Goal: Task Accomplishment & Management: Complete application form

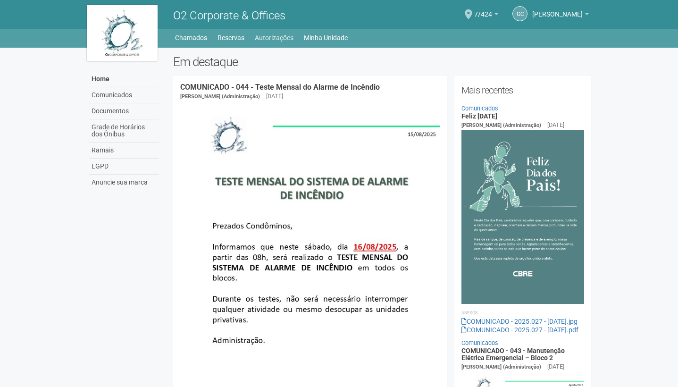
click at [259, 34] on link "Autorizações" at bounding box center [274, 37] width 39 height 13
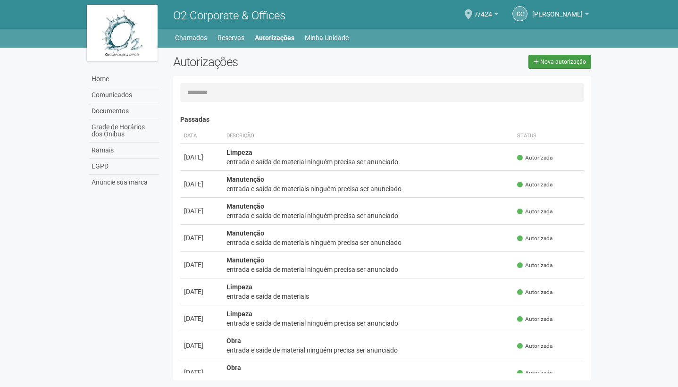
click at [568, 59] on span "Nova autorização" at bounding box center [564, 62] width 46 height 7
select select "**"
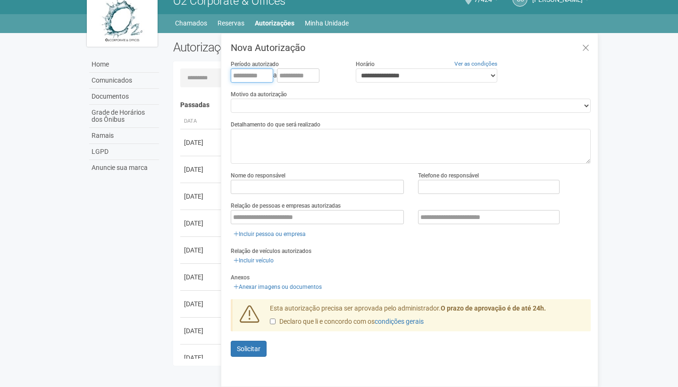
click at [233, 72] on input "text" at bounding box center [252, 75] width 42 height 14
click at [582, 44] on button at bounding box center [585, 48] width 19 height 20
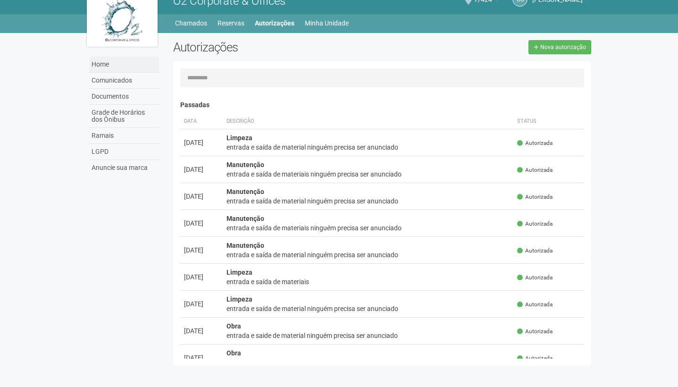
click at [93, 61] on link "Home" at bounding box center [124, 65] width 70 height 16
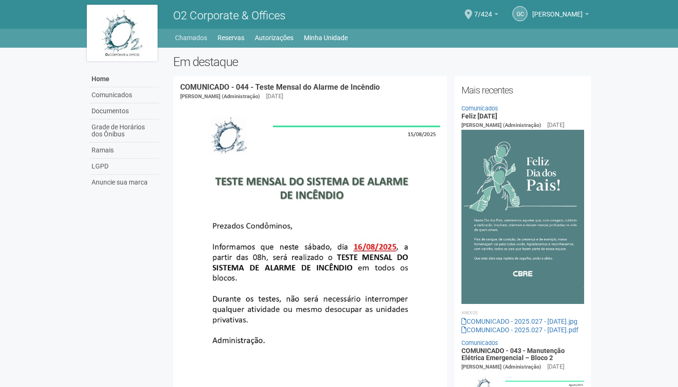
click at [196, 37] on link "Chamados" at bounding box center [191, 37] width 32 height 13
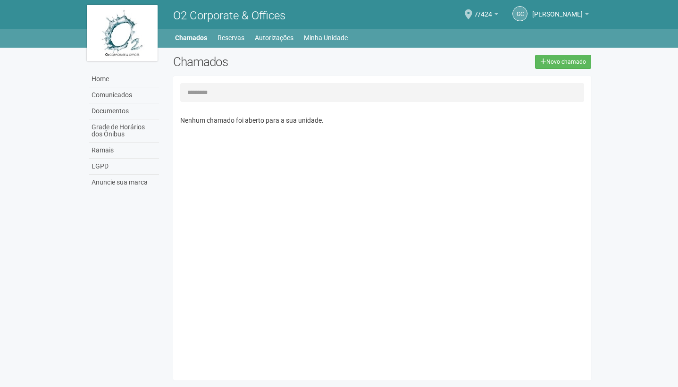
click at [129, 96] on link "Comunicados" at bounding box center [124, 95] width 70 height 16
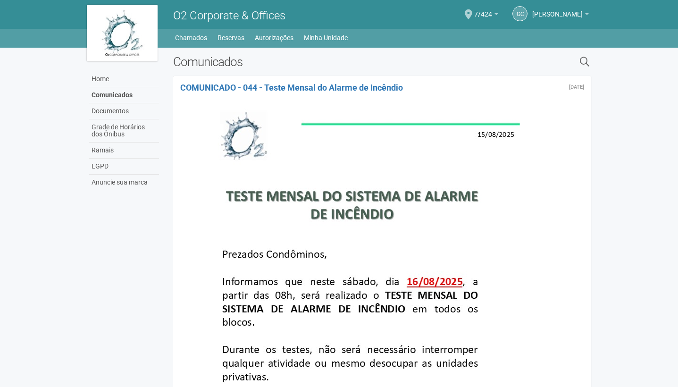
click at [250, 42] on li "Reservas" at bounding box center [236, 37] width 36 height 13
click at [228, 34] on link "Reservas" at bounding box center [231, 37] width 27 height 13
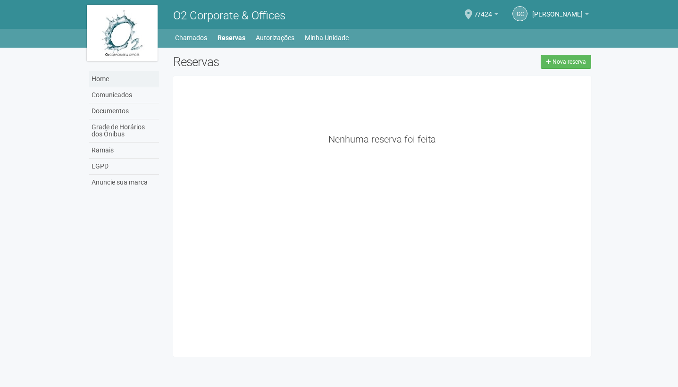
click at [121, 73] on link "Home" at bounding box center [124, 79] width 70 height 16
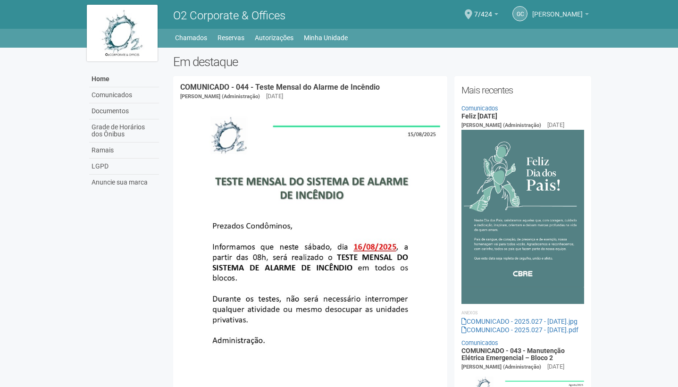
click at [569, 15] on span "[PERSON_NAME]" at bounding box center [558, 9] width 51 height 17
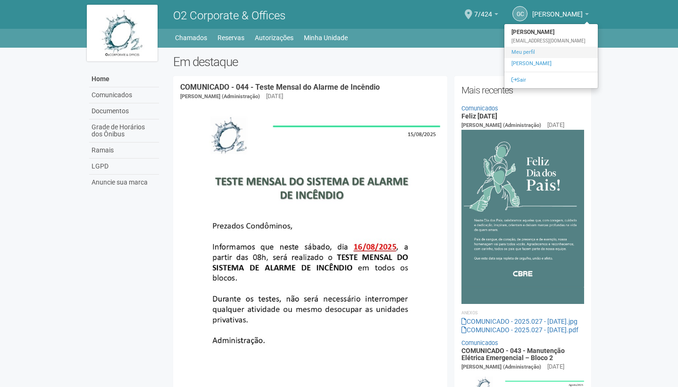
click at [536, 51] on link "Meu perfil" at bounding box center [551, 52] width 93 height 11
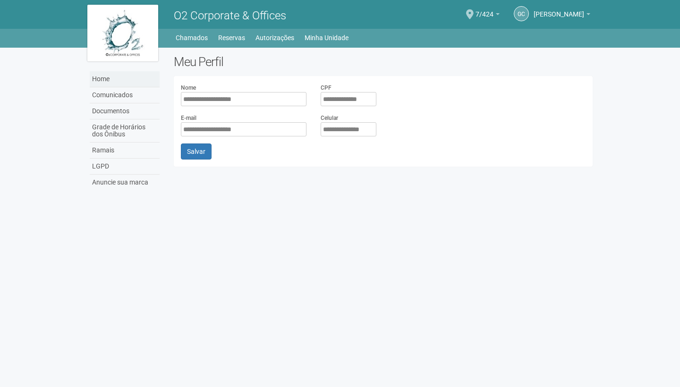
click at [103, 72] on link "Home" at bounding box center [125, 79] width 70 height 16
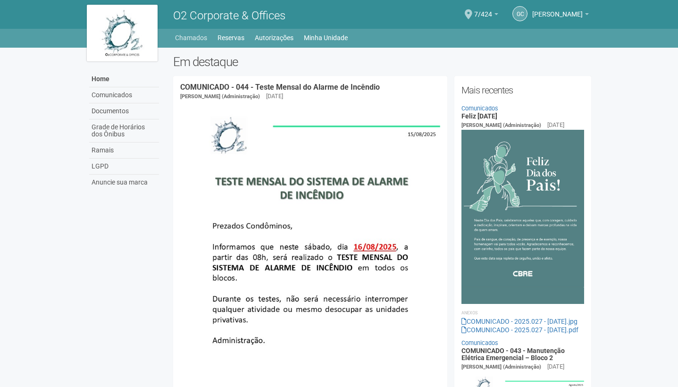
click at [201, 41] on link "Chamados" at bounding box center [191, 37] width 32 height 13
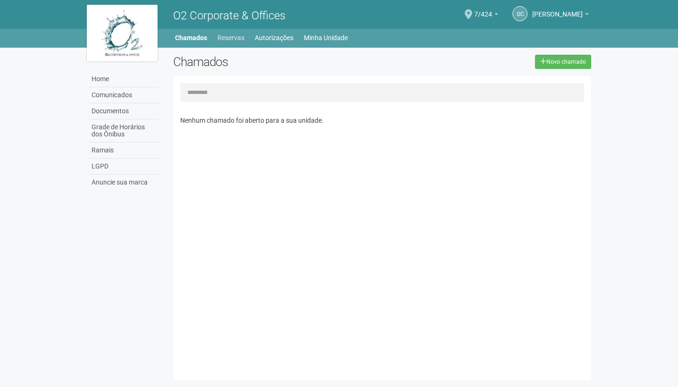
click at [232, 42] on link "Reservas" at bounding box center [231, 37] width 27 height 13
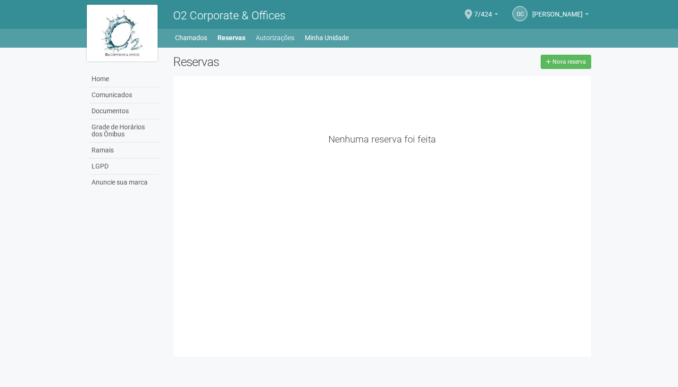
click at [280, 37] on link "Autorizações" at bounding box center [275, 37] width 39 height 13
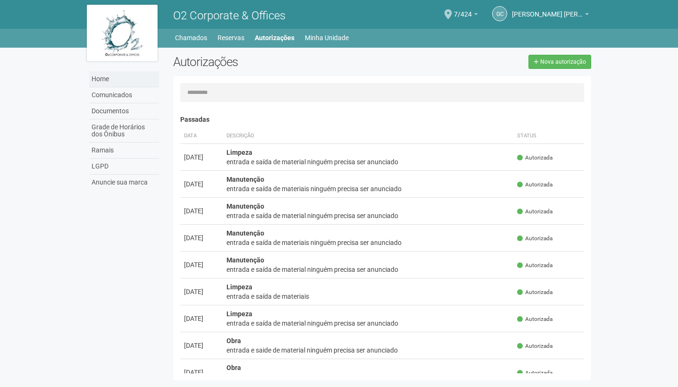
click at [125, 73] on link "Home" at bounding box center [124, 79] width 70 height 16
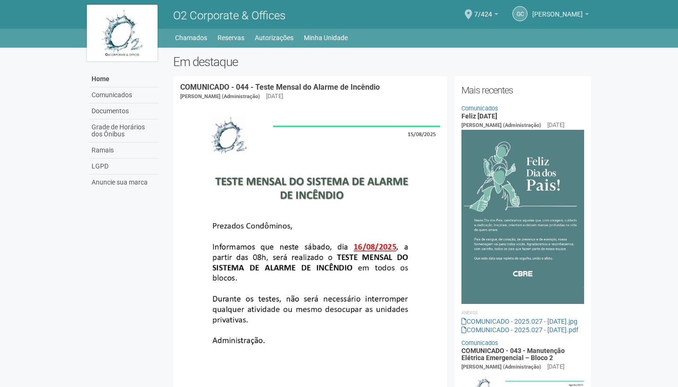
click at [544, 17] on span "[PERSON_NAME] [PERSON_NAME]" at bounding box center [558, 9] width 51 height 17
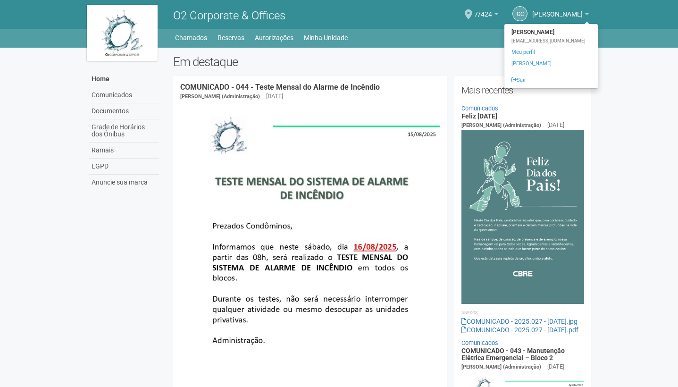
click at [406, 112] on img at bounding box center [310, 294] width 260 height 376
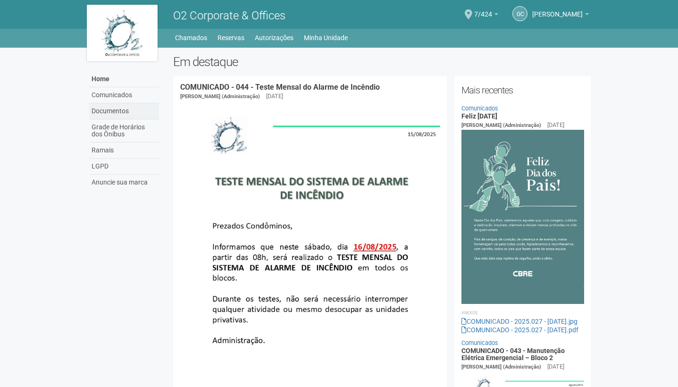
click at [127, 117] on link "Documentos" at bounding box center [124, 111] width 70 height 16
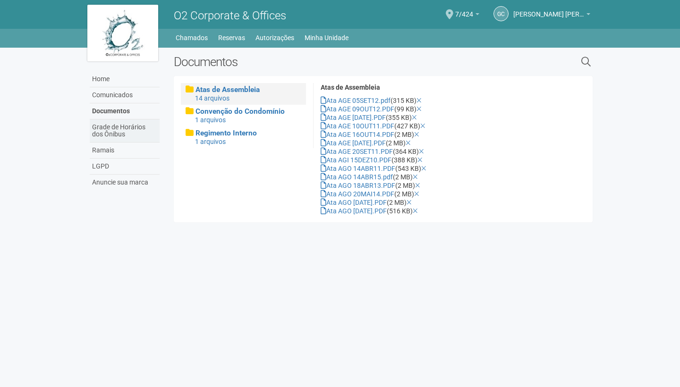
click at [121, 130] on link "Grade de Horários dos Ônibus" at bounding box center [125, 130] width 70 height 23
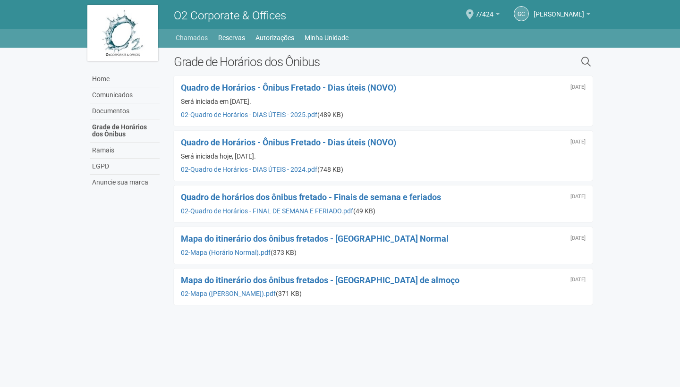
click at [203, 40] on link "Chamados" at bounding box center [192, 37] width 32 height 13
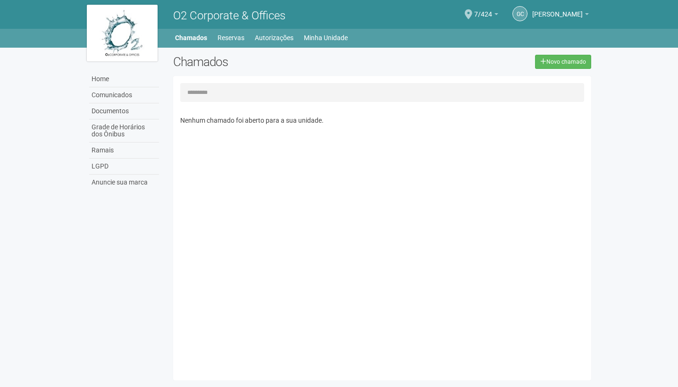
click at [273, 40] on link "Autorizações" at bounding box center [274, 37] width 39 height 13
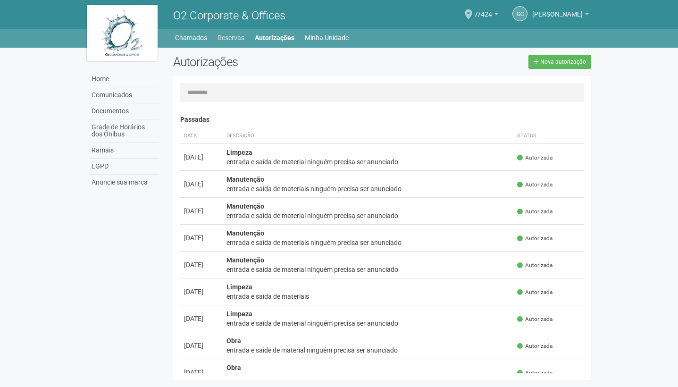
click at [232, 37] on link "Reservas" at bounding box center [231, 37] width 27 height 13
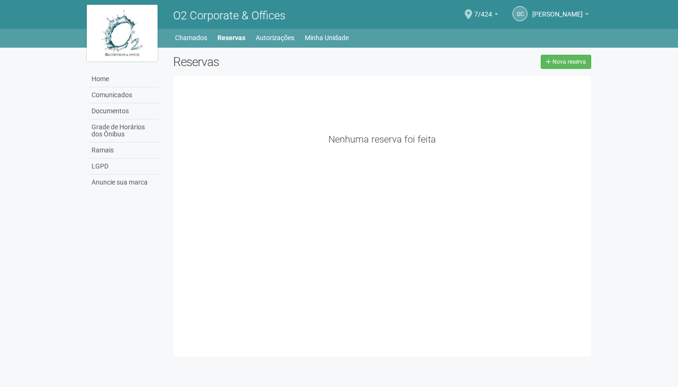
click at [190, 36] on link "Chamados" at bounding box center [191, 37] width 32 height 13
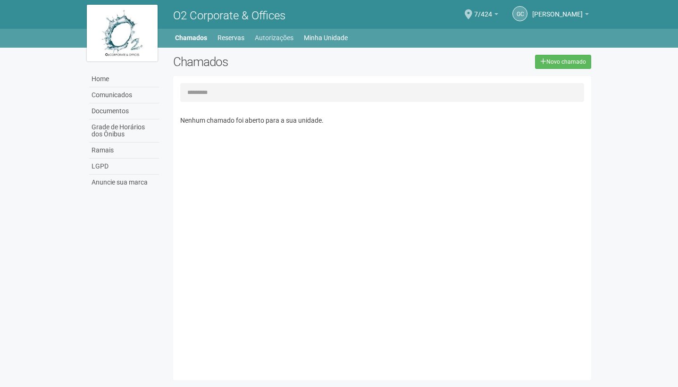
click at [258, 35] on link "Autorizações" at bounding box center [274, 37] width 39 height 13
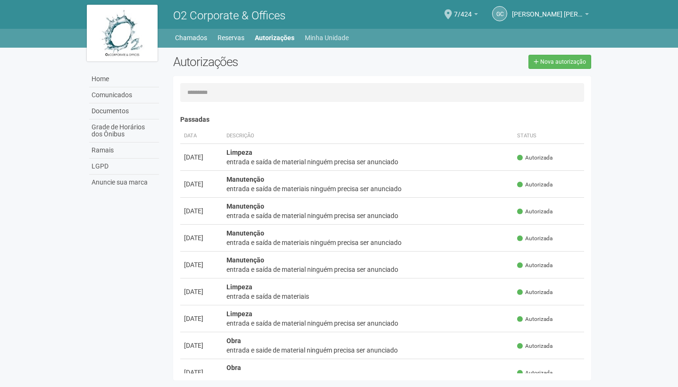
click at [335, 40] on link "Minha Unidade" at bounding box center [327, 37] width 44 height 13
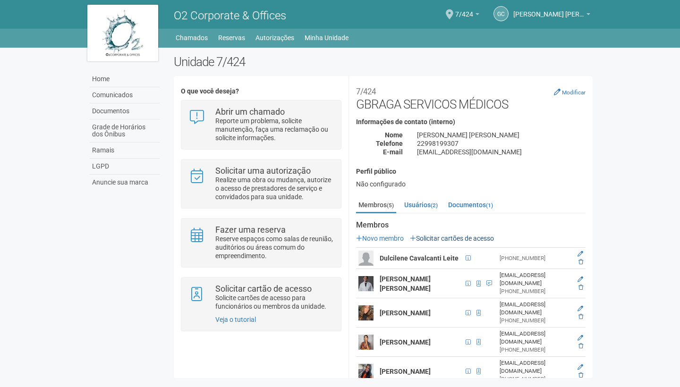
click at [449, 238] on link "Solicitar cartões de acesso" at bounding box center [452, 239] width 84 height 8
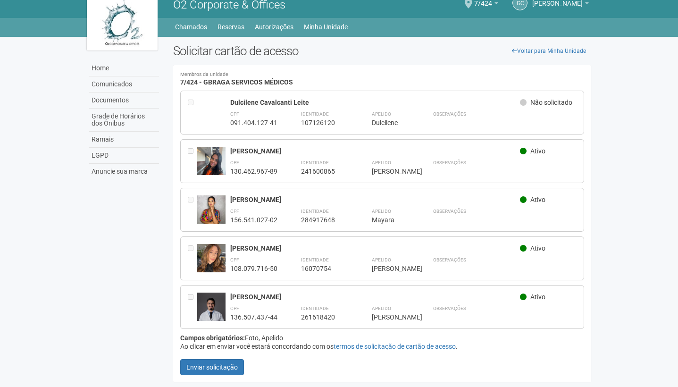
scroll to position [11, 0]
click at [196, 105] on div at bounding box center [192, 112] width 9 height 29
click at [194, 102] on div at bounding box center [192, 112] width 9 height 29
click at [378, 159] on div "Apelido ***** Paola" at bounding box center [391, 167] width 38 height 18
click at [216, 368] on button "Enviar solicitação" at bounding box center [212, 367] width 64 height 16
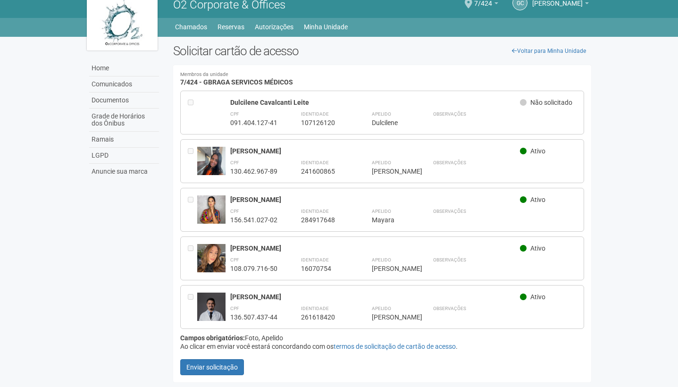
click at [281, 115] on div "CPF 091.404.127-41 Identidade 107126120 Apelido ********* Dulcilene Observações" at bounding box center [403, 118] width 347 height 18
click at [553, 85] on h4 "Membros da unidade 7/424 - GBRAGA SERVICOS MÉDICOS" at bounding box center [382, 79] width 405 height 14
click at [524, 120] on div "Observações" at bounding box center [505, 118] width 144 height 18
click at [559, 102] on span "Não solicitado" at bounding box center [552, 103] width 42 height 8
drag, startPoint x: 559, startPoint y: 102, endPoint x: 535, endPoint y: 102, distance: 23.6
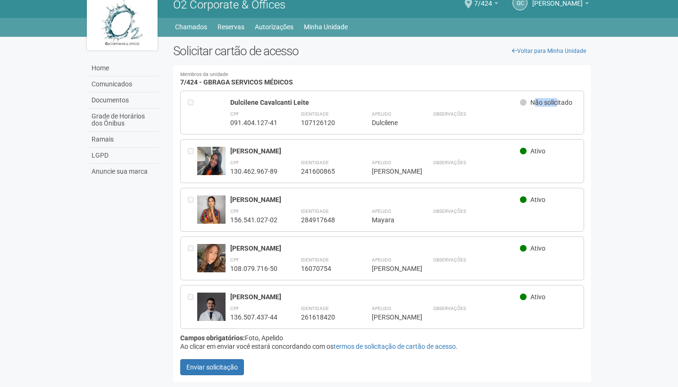
click at [535, 102] on span "Não solicitado" at bounding box center [552, 103] width 42 height 8
drag, startPoint x: 528, startPoint y: 102, endPoint x: 432, endPoint y: 92, distance: 96.9
click at [440, 90] on div "Membros da unidade 7/424 - GBRAGA SERVICOS MÉDICOS Carregando... Você precisa c…" at bounding box center [382, 223] width 419 height 317
click at [540, 113] on div "Observações" at bounding box center [505, 118] width 144 height 18
click at [210, 374] on button "Enviar solicitação" at bounding box center [212, 367] width 64 height 16
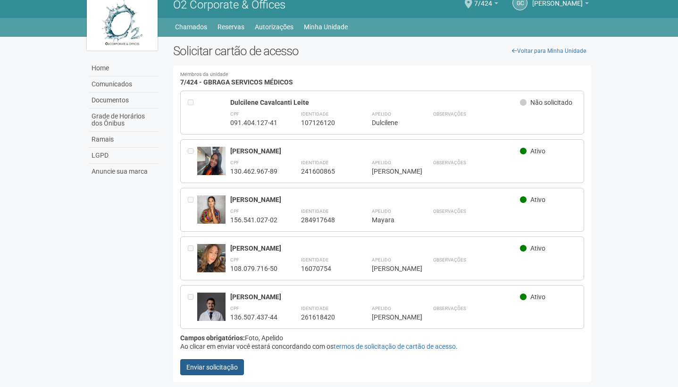
click at [211, 370] on button "Enviar solicitação" at bounding box center [212, 367] width 64 height 16
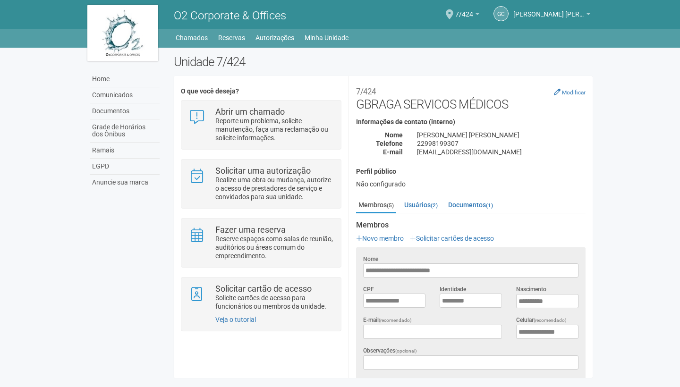
scroll to position [110, 0]
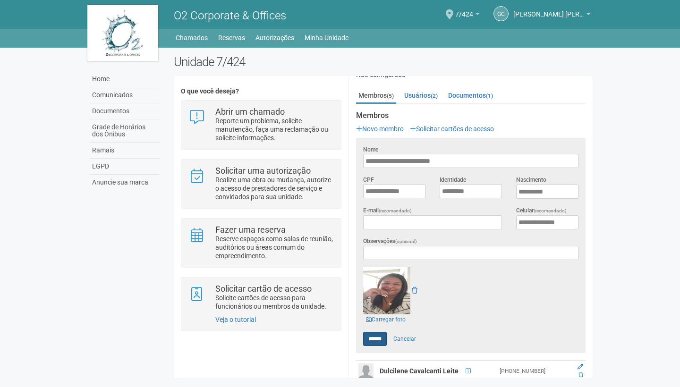
click at [373, 341] on input "******" at bounding box center [375, 339] width 24 height 14
type input "******"
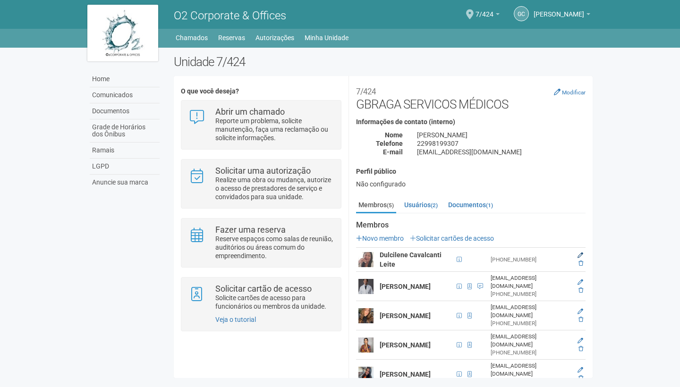
click at [581, 253] on icon at bounding box center [580, 256] width 6 height 6
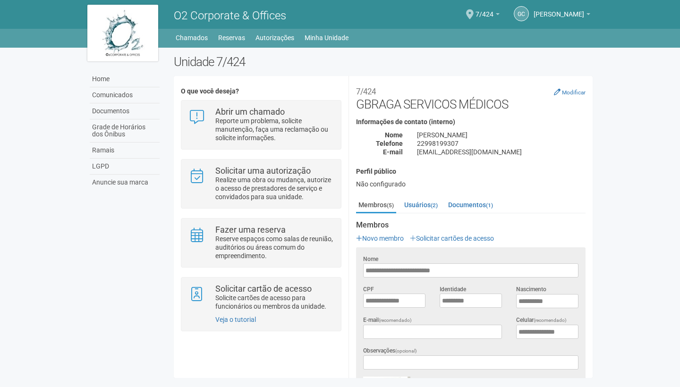
click at [597, 248] on div "Unidade 7/424 O que você deseja? Abrir um chamado Reporte um problema, solicite…" at bounding box center [383, 219] width 433 height 328
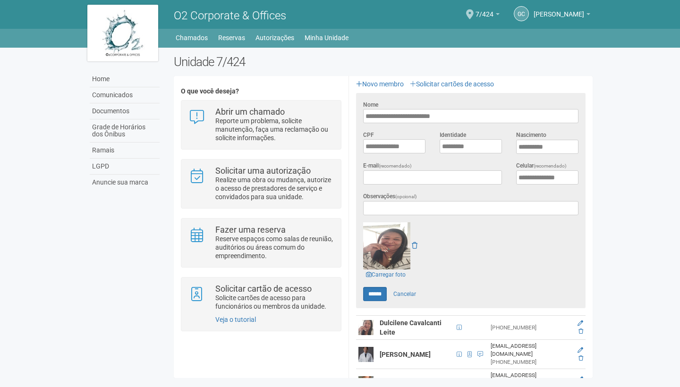
scroll to position [155, 0]
click at [376, 297] on input "******" at bounding box center [375, 293] width 24 height 14
type input "******"
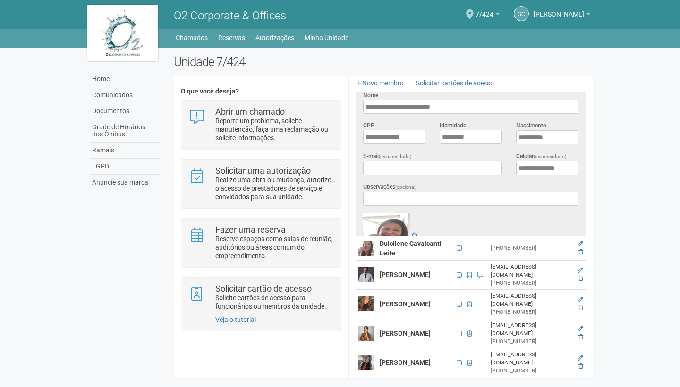
scroll to position [26, 0]
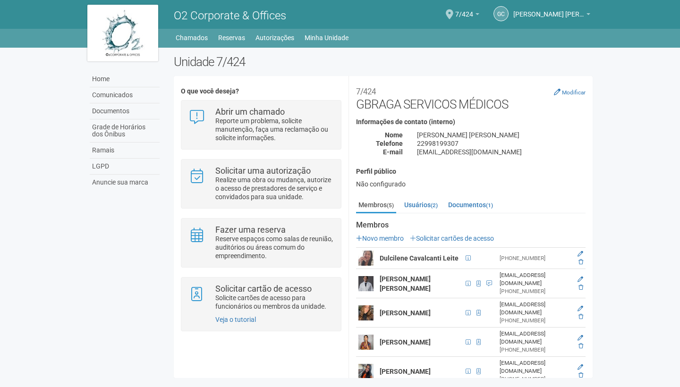
click at [423, 254] on strong "Dulcilene Cavalcanti Leite" at bounding box center [419, 258] width 79 height 8
click at [583, 254] on icon at bounding box center [580, 254] width 6 height 6
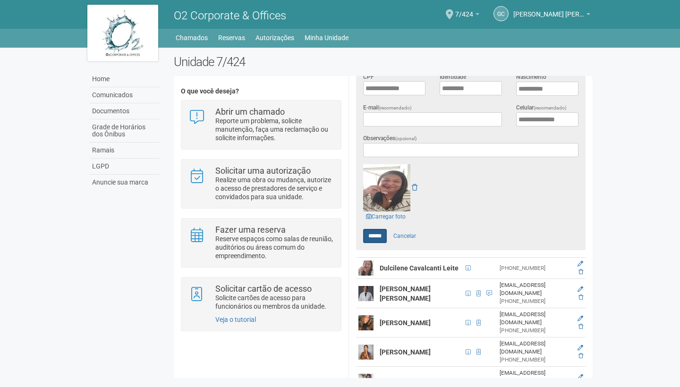
scroll to position [212, 0]
click at [371, 237] on input "******" at bounding box center [375, 236] width 24 height 14
type input "******"
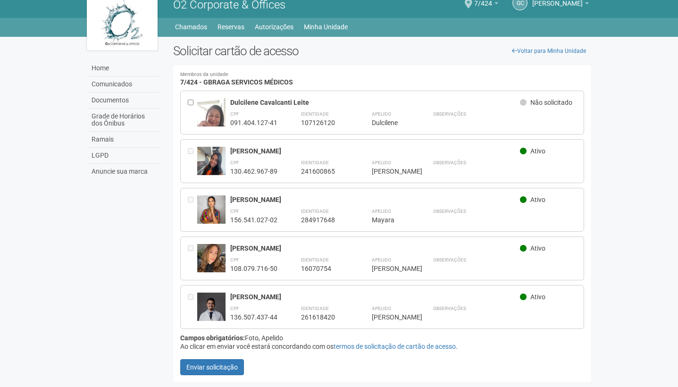
scroll to position [11, 0]
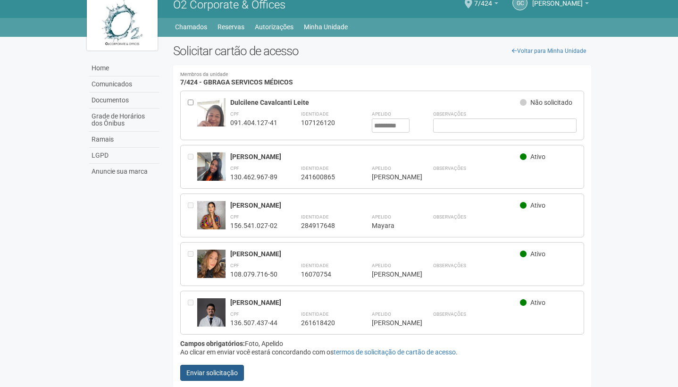
click at [215, 378] on button "Enviar solicitação" at bounding box center [212, 373] width 64 height 16
